Goal: Task Accomplishment & Management: Complete application form

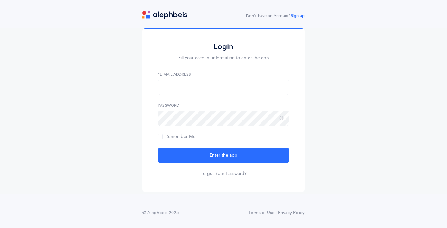
click at [246, 76] on label "*E-Mail Address" at bounding box center [224, 75] width 132 height 6
type input "[EMAIL_ADDRESS][DOMAIN_NAME]"
click at [346, 161] on div "Login Fill your account information to enter the app [EMAIL_ADDRESS][DOMAIN_NAM…" at bounding box center [223, 112] width 447 height 166
click at [356, 131] on div "Login Fill your account information to enter the app [EMAIL_ADDRESS][DOMAIN_NAM…" at bounding box center [223, 112] width 447 height 166
click at [282, 118] on icon at bounding box center [281, 119] width 5 height 6
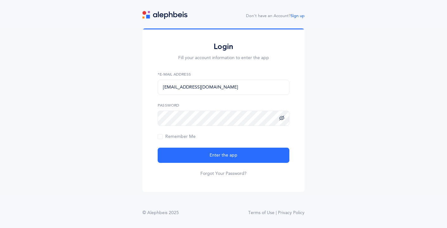
click at [282, 118] on icon at bounding box center [281, 119] width 5 height 6
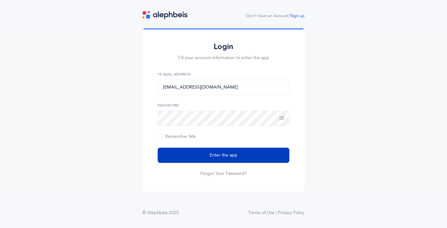
click at [249, 153] on button "Enter the app" at bounding box center [224, 155] width 132 height 15
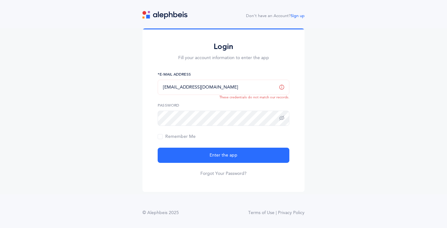
click at [230, 90] on input "[EMAIL_ADDRESS][DOMAIN_NAME]" at bounding box center [224, 87] width 132 height 15
click at [350, 69] on div "Login Fill your account information to enter the app [EMAIL_ADDRESS][DOMAIN_NAM…" at bounding box center [223, 112] width 447 height 166
click at [302, 14] on div "Don't have an Account? Sign up" at bounding box center [275, 16] width 59 height 6
click at [300, 15] on link "Sign up" at bounding box center [298, 16] width 14 height 4
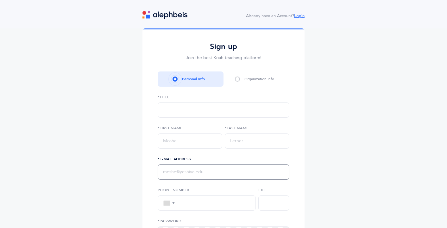
select select
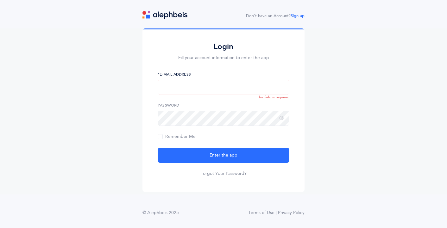
type input "[EMAIL_ADDRESS][DOMAIN_NAME]"
click at [182, 136] on span "Remember Me" at bounding box center [177, 136] width 38 height 5
click at [0, 0] on input "Remember Me" at bounding box center [0, 0] width 0 height 0
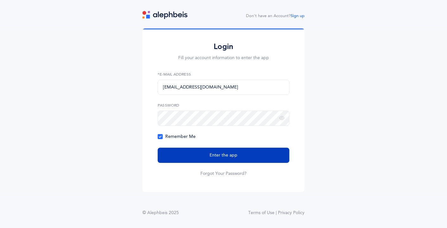
click at [200, 155] on button "Enter the app" at bounding box center [224, 155] width 132 height 15
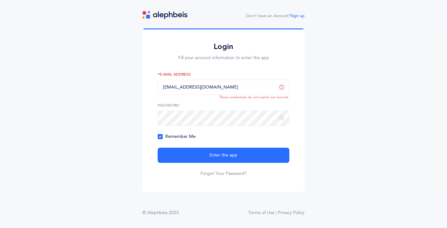
click at [24, 0] on div "Don't have an Account? Sign up Login Fill your account information to enter the…" at bounding box center [223, 114] width 447 height 229
